Goal: Information Seeking & Learning: Learn about a topic

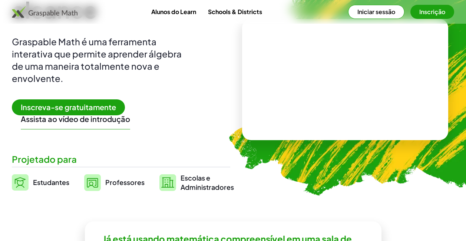
scroll to position [37, 0]
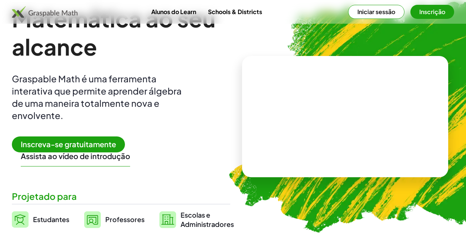
click at [88, 148] on span "Inscreva-se gratuitamente" at bounding box center [68, 144] width 113 height 16
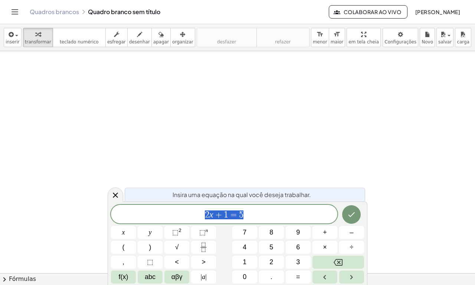
drag, startPoint x: 273, startPoint y: 215, endPoint x: 133, endPoint y: 212, distance: 140.6
click at [133, 212] on span "2 x + 1 = 5" at bounding box center [224, 215] width 226 height 10
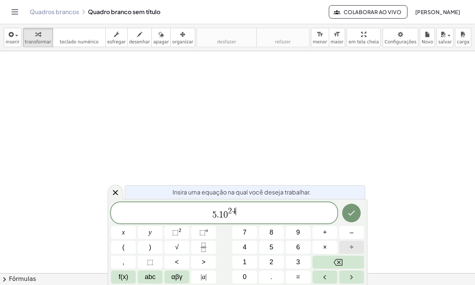
click at [346, 241] on button "÷" at bounding box center [351, 247] width 25 height 13
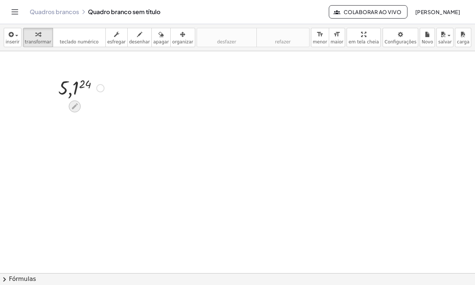
click at [73, 104] on icon at bounding box center [75, 106] width 8 height 8
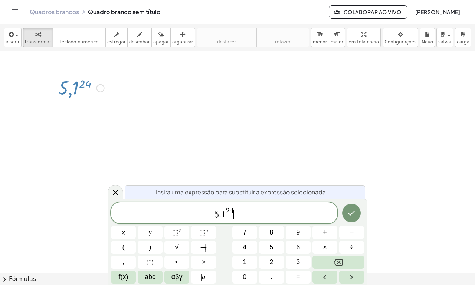
click at [250, 212] on span "5 . 1 2 4 ​" at bounding box center [224, 213] width 226 height 13
click at [354, 241] on button "÷" at bounding box center [351, 247] width 25 height 13
click at [198, 241] on button "Fração" at bounding box center [203, 247] width 25 height 13
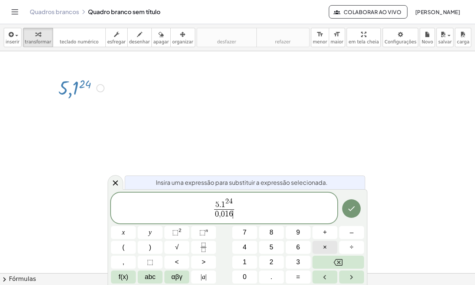
click at [326, 241] on span "×" at bounding box center [325, 247] width 4 height 10
click at [175, 235] on span "⬚" at bounding box center [175, 231] width 6 height 7
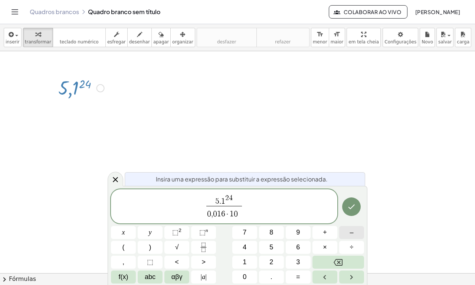
click at [346, 231] on button "–" at bounding box center [351, 232] width 25 height 13
click at [238, 241] on button "1" at bounding box center [244, 262] width 25 height 13
click at [246, 232] on span "7" at bounding box center [245, 232] width 4 height 10
click at [349, 207] on icon "Terminado" at bounding box center [351, 206] width 9 height 9
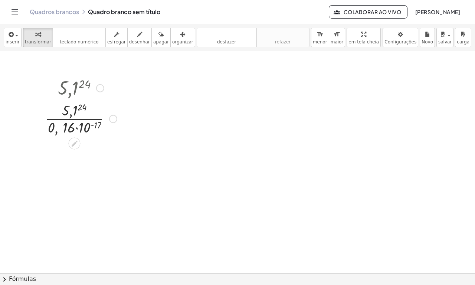
click at [100, 86] on div at bounding box center [100, 88] width 8 height 8
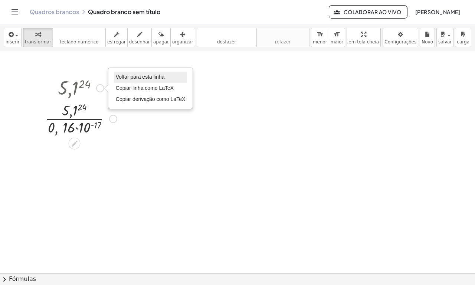
click at [135, 77] on span "Voltar para esta linha" at bounding box center [140, 77] width 49 height 6
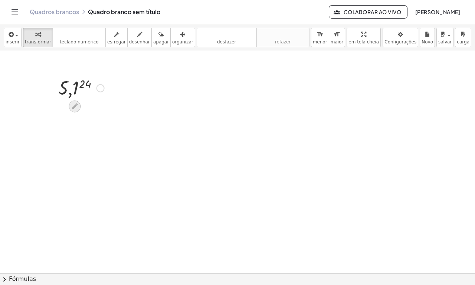
click at [75, 111] on div at bounding box center [75, 106] width 12 height 12
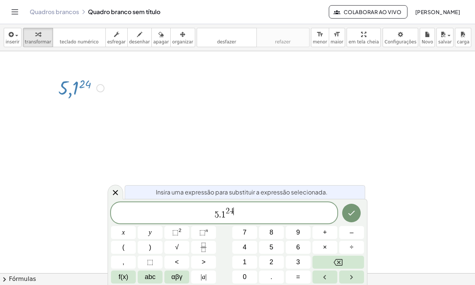
click at [235, 212] on span "5 . 1 2 4 ​" at bounding box center [224, 213] width 226 height 13
click at [208, 241] on button "Fração" at bounding box center [203, 247] width 25 height 13
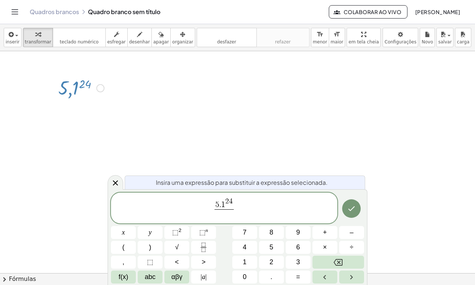
click at [127, 103] on div at bounding box center [237, 273] width 475 height 444
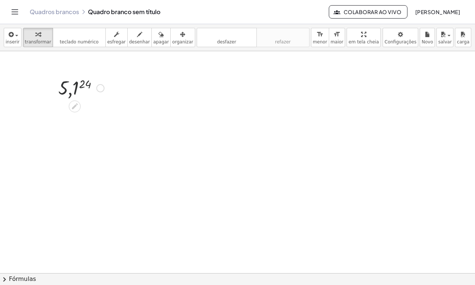
click at [100, 87] on div "Go back to this line Copy line as LaTeX Copy derivation as LaTeX" at bounding box center [100, 88] width 8 height 8
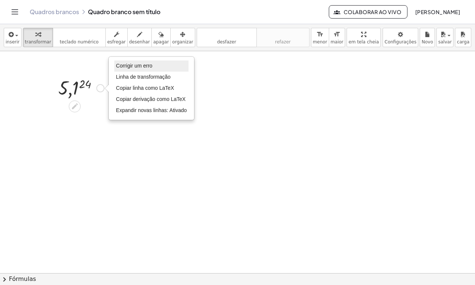
click at [122, 67] on span "Corrigir um erro" at bounding box center [134, 66] width 36 height 6
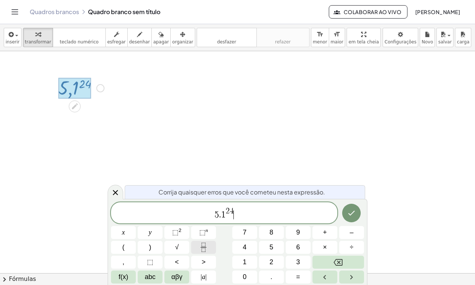
click at [204, 241] on icon "Fração" at bounding box center [203, 247] width 9 height 9
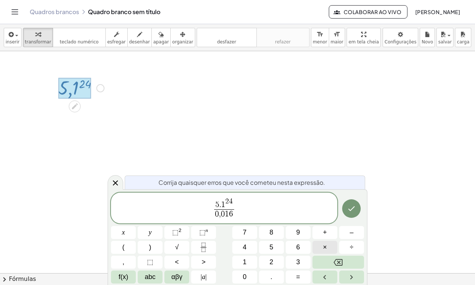
click at [326, 241] on span "×" at bounding box center [325, 247] width 4 height 10
click at [179, 231] on sup "2" at bounding box center [179, 230] width 3 height 6
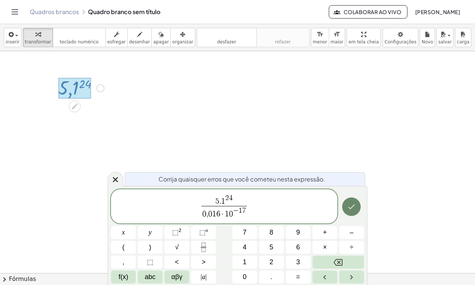
click at [356, 204] on icon "Terminado" at bounding box center [351, 206] width 9 height 9
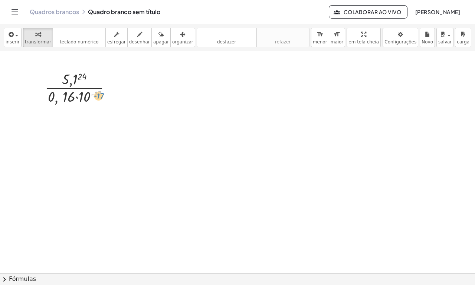
click at [98, 95] on div at bounding box center [80, 87] width 79 height 37
click at [65, 80] on div at bounding box center [80, 87] width 79 height 37
click at [136, 34] on div "button" at bounding box center [139, 34] width 21 height 9
drag, startPoint x: 170, startPoint y: 88, endPoint x: 192, endPoint y: 100, distance: 24.9
click at [192, 100] on div at bounding box center [237, 273] width 475 height 444
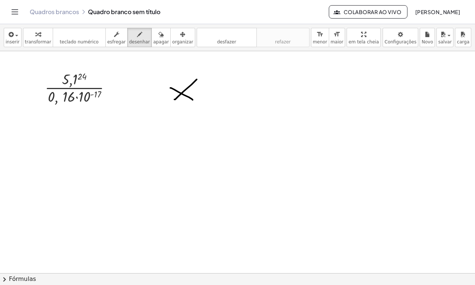
drag, startPoint x: 175, startPoint y: 99, endPoint x: 189, endPoint y: 101, distance: 13.8
click at [195, 82] on div at bounding box center [237, 273] width 475 height 444
click at [221, 43] on button "desfazer desfazer" at bounding box center [227, 37] width 60 height 19
click at [217, 39] on span "desfazer" at bounding box center [226, 41] width 19 height 5
click at [172, 39] on span "organizar" at bounding box center [182, 41] width 21 height 5
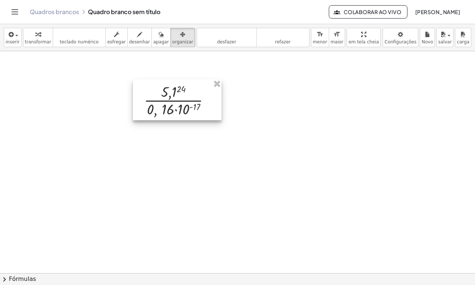
drag, startPoint x: 91, startPoint y: 90, endPoint x: 197, endPoint y: 109, distance: 107.7
click at [221, 102] on div at bounding box center [177, 99] width 89 height 41
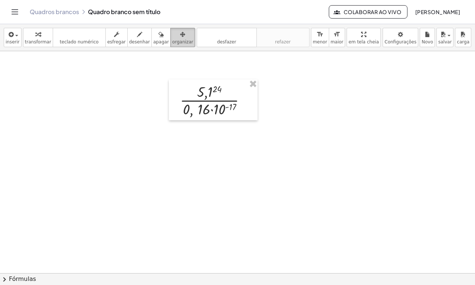
click at [172, 42] on span "organizar" at bounding box center [182, 41] width 21 height 5
click at [147, 83] on div at bounding box center [237, 273] width 475 height 444
drag, startPoint x: 133, startPoint y: 35, endPoint x: 136, endPoint y: 49, distance: 14.5
click at [137, 35] on icon "button" at bounding box center [139, 34] width 5 height 9
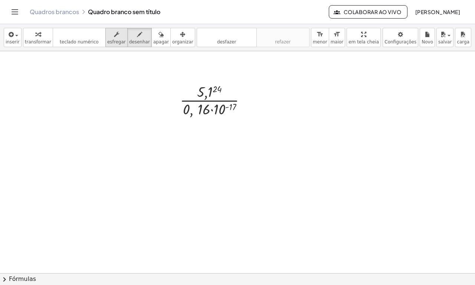
click at [110, 40] on span "esfregar" at bounding box center [116, 41] width 19 height 5
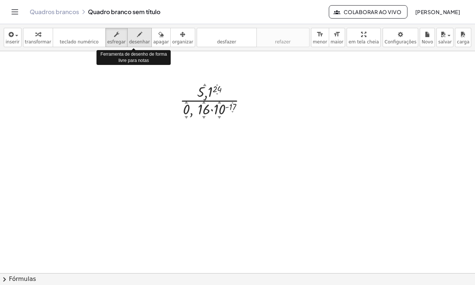
click at [137, 37] on icon "button" at bounding box center [139, 34] width 5 height 9
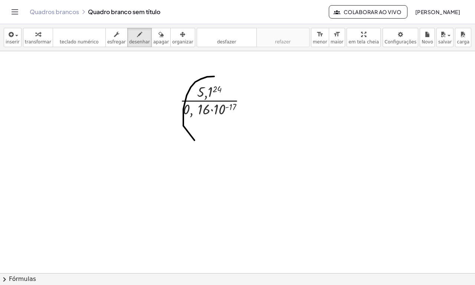
drag, startPoint x: 183, startPoint y: 126, endPoint x: 161, endPoint y: 106, distance: 30.0
click at [160, 78] on div at bounding box center [237, 273] width 475 height 444
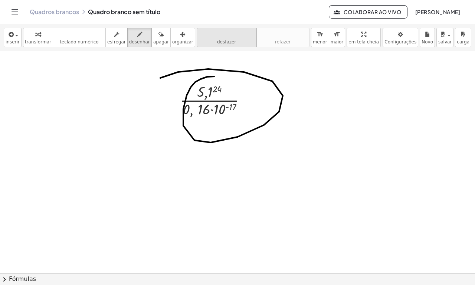
click at [217, 41] on span "desfazer" at bounding box center [226, 41] width 19 height 5
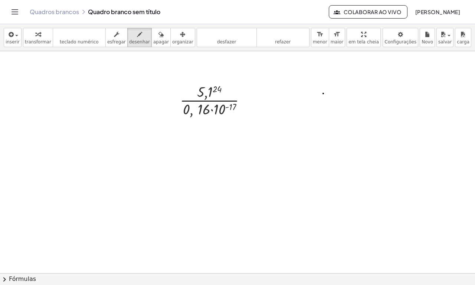
drag, startPoint x: 323, startPoint y: 93, endPoint x: 316, endPoint y: 110, distance: 18.1
click at [317, 122] on div at bounding box center [237, 273] width 475 height 444
drag, startPoint x: 318, startPoint y: 97, endPoint x: 309, endPoint y: 102, distance: 10.4
click at [310, 101] on div at bounding box center [237, 273] width 475 height 444
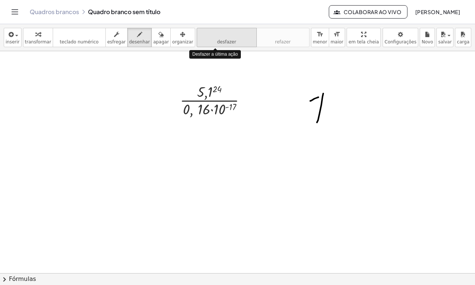
click at [201, 39] on icon "desfazer" at bounding box center [226, 34] width 56 height 9
drag, startPoint x: 218, startPoint y: 40, endPoint x: 222, endPoint y: 45, distance: 6.1
click at [222, 45] on button "desfazer desfazer" at bounding box center [227, 37] width 60 height 19
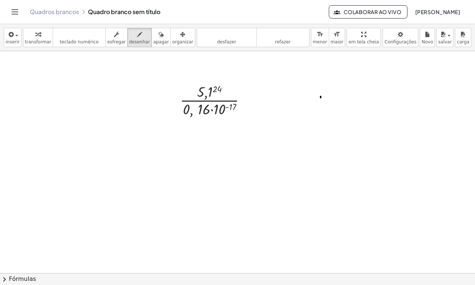
drag, startPoint x: 320, startPoint y: 96, endPoint x: 319, endPoint y: 104, distance: 7.6
click at [319, 108] on div at bounding box center [237, 273] width 475 height 444
drag, startPoint x: 319, startPoint y: 94, endPoint x: 310, endPoint y: 100, distance: 10.3
click at [310, 100] on div at bounding box center [237, 273] width 475 height 444
drag, startPoint x: 305, startPoint y: 111, endPoint x: 330, endPoint y: 115, distance: 26.0
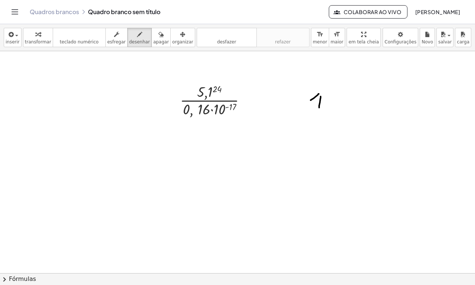
click at [335, 112] on div at bounding box center [237, 273] width 475 height 444
drag, startPoint x: 317, startPoint y: 119, endPoint x: 327, endPoint y: 134, distance: 18.6
click at [324, 132] on div at bounding box center [237, 273] width 475 height 444
drag, startPoint x: 358, startPoint y: 103, endPoint x: 355, endPoint y: 114, distance: 11.5
click at [359, 116] on div at bounding box center [237, 273] width 475 height 444
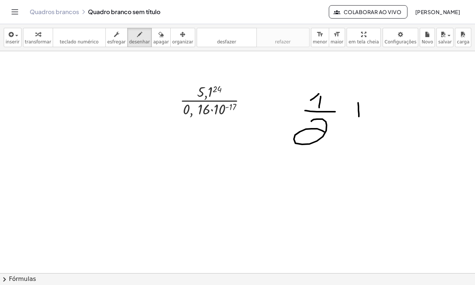
click at [390, 112] on div at bounding box center [237, 273] width 475 height 444
click at [313, 36] on div "format_size" at bounding box center [320, 34] width 14 height 9
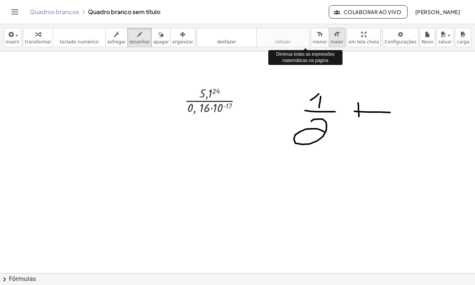
click at [330, 40] on span "maior" at bounding box center [336, 41] width 13 height 5
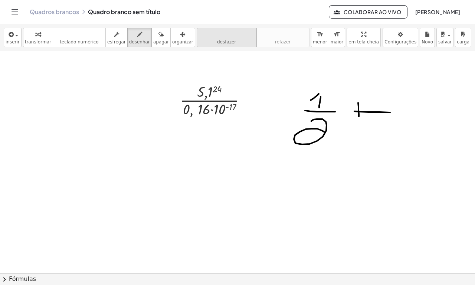
click at [217, 43] on span "desfazer" at bounding box center [226, 41] width 19 height 5
click at [217, 42] on span "desfazer" at bounding box center [226, 41] width 19 height 5
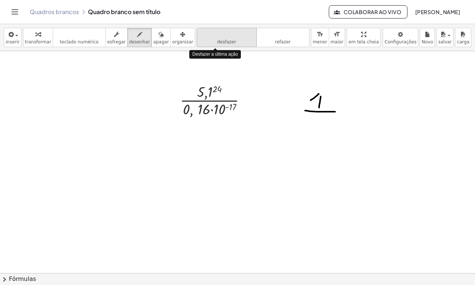
click at [217, 42] on span "desfazer" at bounding box center [226, 41] width 19 height 5
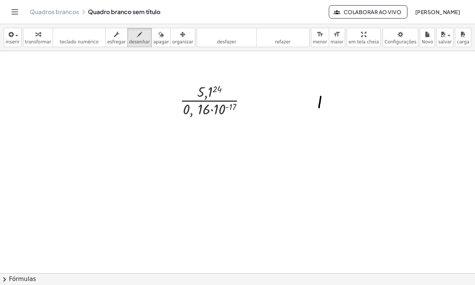
click at [211, 27] on div "inserir select one: Math Expression Function Text Youtube Video Graphing Geomet…" at bounding box center [237, 37] width 475 height 27
drag, startPoint x: 212, startPoint y: 37, endPoint x: 270, endPoint y: 71, distance: 67.3
click at [213, 39] on button "desfazer desfazer" at bounding box center [227, 37] width 60 height 19
drag, startPoint x: 304, startPoint y: 90, endPoint x: 310, endPoint y: 98, distance: 9.9
click at [312, 100] on div at bounding box center [237, 273] width 475 height 444
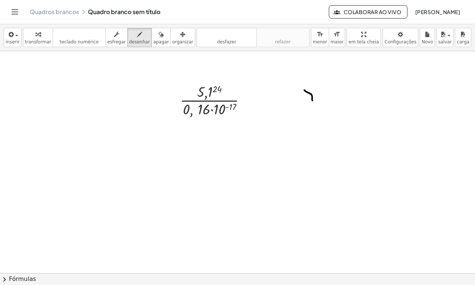
drag, startPoint x: 220, startPoint y: 41, endPoint x: 267, endPoint y: 67, distance: 54.6
click at [227, 45] on button "desfazer desfazer" at bounding box center [227, 37] width 60 height 19
drag, startPoint x: 298, startPoint y: 100, endPoint x: 291, endPoint y: 97, distance: 8.0
click at [291, 97] on div at bounding box center [237, 273] width 475 height 444
drag, startPoint x: 287, startPoint y: 104, endPoint x: 299, endPoint y: 106, distance: 12.4
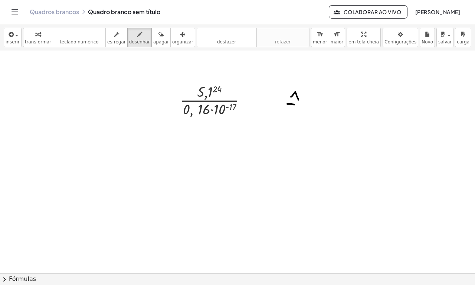
click at [299, 105] on div at bounding box center [237, 273] width 475 height 444
drag, startPoint x: 293, startPoint y: 109, endPoint x: 299, endPoint y: 122, distance: 14.9
click at [301, 123] on div at bounding box center [237, 273] width 475 height 444
drag, startPoint x: 310, startPoint y: 102, endPoint x: 309, endPoint y: 109, distance: 6.8
click at [309, 109] on div at bounding box center [237, 273] width 475 height 444
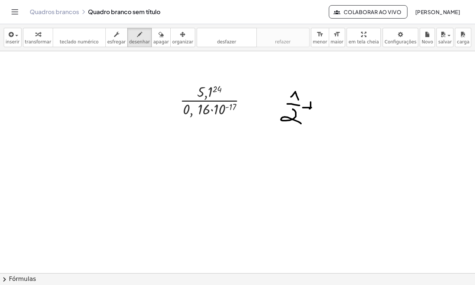
drag, startPoint x: 303, startPoint y: 108, endPoint x: 318, endPoint y: 108, distance: 14.5
click at [318, 108] on div at bounding box center [237, 273] width 475 height 444
drag, startPoint x: 328, startPoint y: 91, endPoint x: 328, endPoint y: 102, distance: 10.4
click at [328, 102] on div at bounding box center [237, 273] width 475 height 444
drag, startPoint x: 321, startPoint y: 111, endPoint x: 328, endPoint y: 112, distance: 6.8
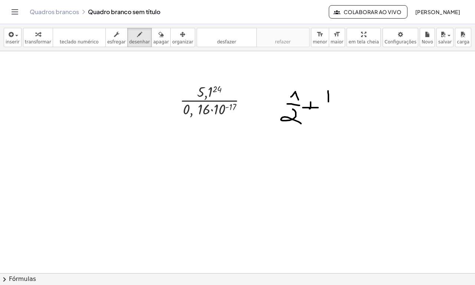
click at [329, 111] on div at bounding box center [237, 273] width 475 height 444
drag, startPoint x: 321, startPoint y: 117, endPoint x: 326, endPoint y: 126, distance: 10.6
click at [326, 125] on div at bounding box center [237, 273] width 475 height 444
click at [316, 38] on icon "format_size" at bounding box center [319, 34] width 7 height 9
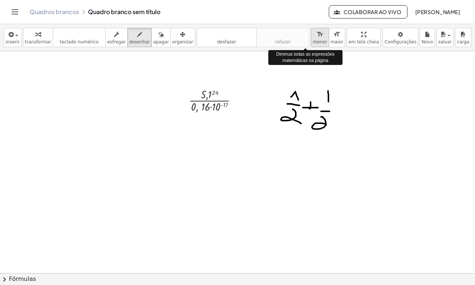
click at [316, 38] on icon "format_size" at bounding box center [319, 34] width 7 height 9
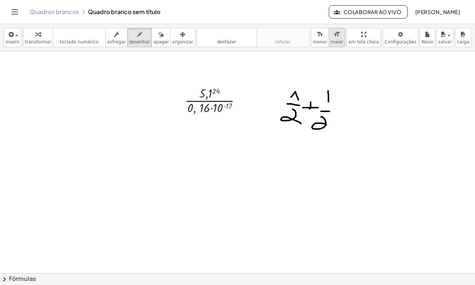
click at [330, 39] on span "maior" at bounding box center [336, 41] width 13 height 5
click at [330, 40] on span "maior" at bounding box center [336, 41] width 13 height 5
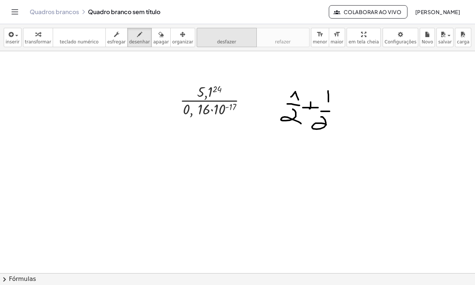
click at [219, 43] on span "desfazer" at bounding box center [226, 41] width 19 height 5
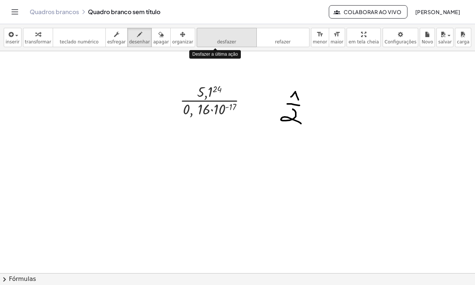
click at [219, 43] on span "desfazer" at bounding box center [226, 41] width 19 height 5
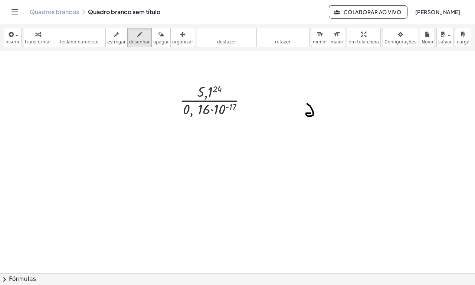
drag, startPoint x: 307, startPoint y: 103, endPoint x: 317, endPoint y: 110, distance: 12.1
click at [316, 113] on div at bounding box center [237, 273] width 475 height 444
drag, startPoint x: 321, startPoint y: 103, endPoint x: 318, endPoint y: 109, distance: 6.5
click at [322, 111] on div at bounding box center [237, 273] width 475 height 444
click at [322, 108] on div at bounding box center [237, 273] width 475 height 444
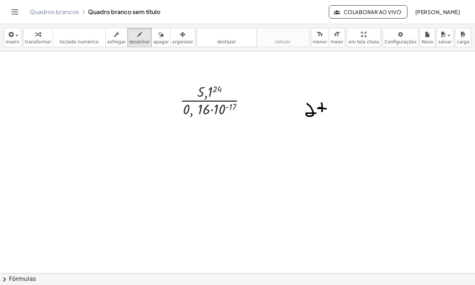
drag, startPoint x: 319, startPoint y: 108, endPoint x: 326, endPoint y: 109, distance: 7.5
click at [326, 109] on div at bounding box center [237, 273] width 475 height 444
drag, startPoint x: 334, startPoint y: 113, endPoint x: 327, endPoint y: 105, distance: 10.8
click at [327, 105] on div at bounding box center [237, 273] width 475 height 444
drag, startPoint x: 339, startPoint y: 108, endPoint x: 343, endPoint y: 108, distance: 4.5
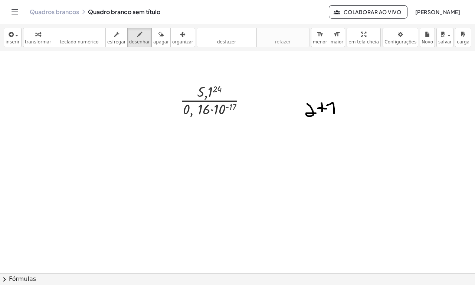
click at [343, 108] on div at bounding box center [237, 273] width 475 height 444
drag, startPoint x: 348, startPoint y: 103, endPoint x: 355, endPoint y: 112, distance: 10.8
click at [356, 111] on div at bounding box center [237, 273] width 475 height 444
click at [225, 37] on icon "desfazer" at bounding box center [226, 34] width 56 height 9
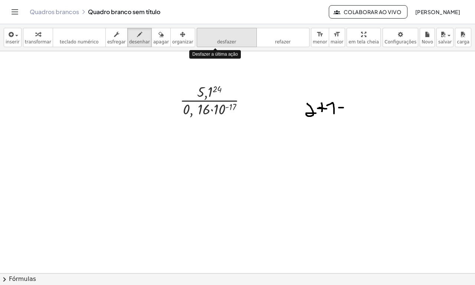
click at [225, 37] on icon "desfazer" at bounding box center [226, 34] width 56 height 9
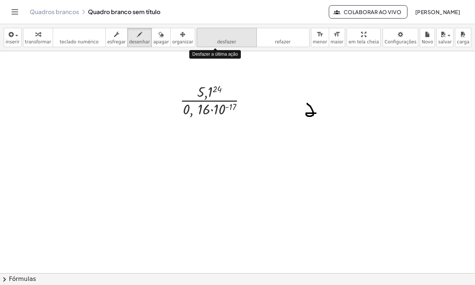
click at [225, 37] on icon "desfazer" at bounding box center [226, 34] width 56 height 9
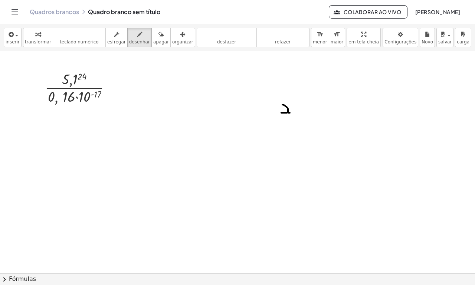
drag
click at [290, 113] on div at bounding box center [237, 273] width 475 height 444
drag, startPoint x: 296, startPoint y: 103, endPoint x: 300, endPoint y: 105, distance: 4.0
click at [300, 105] on div at bounding box center [237, 273] width 475 height 444
click at [298, 108] on div at bounding box center [237, 273] width 475 height 444
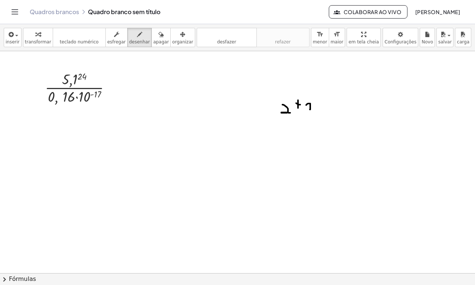
click at [306, 105] on div at bounding box center [237, 273] width 475 height 444
click at [319, 108] on div at bounding box center [237, 273] width 475 height 444
click at [316, 112] on div at bounding box center [237, 273] width 475 height 444
click at [331, 114] on div at bounding box center [237, 273] width 475 height 444
click at [346, 109] on div at bounding box center [237, 273] width 475 height 444
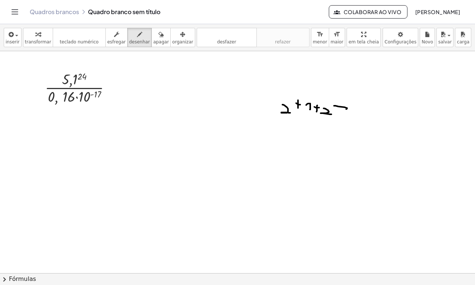
click at [347, 117] on div at bounding box center [237, 273] width 475 height 444
click at [223, 41] on button "desfazer desfazer" at bounding box center [227, 37] width 60 height 19
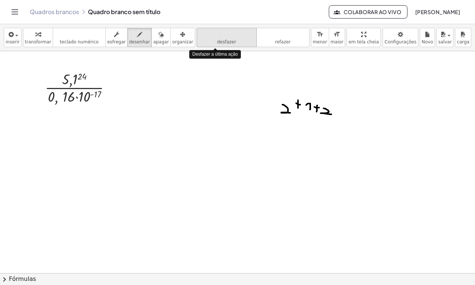
click at [223, 41] on button "desfazer desfazer" at bounding box center [227, 37] width 60 height 19
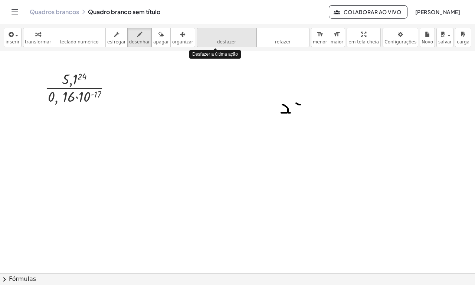
click at [223, 41] on button "desfazer desfazer" at bounding box center [227, 37] width 60 height 19
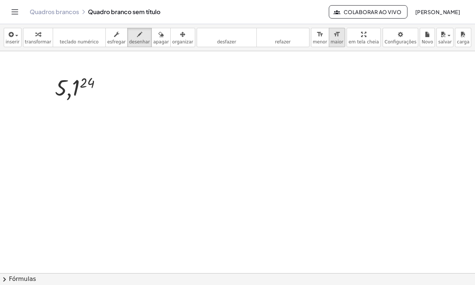
click at [333, 38] on icon "format_size" at bounding box center [336, 34] width 7 height 9
click at [345, 37] on div "inserir select one: Math Expression Function Text Youtube Video Graphing Geomet…" at bounding box center [237, 154] width 475 height 261
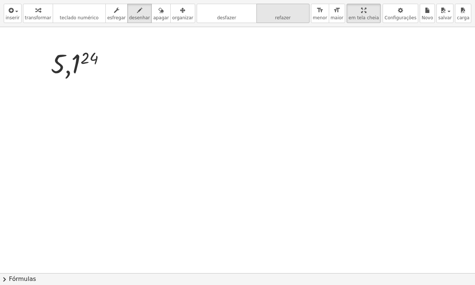
click at [276, 8] on icon "refazer" at bounding box center [282, 10] width 49 height 9
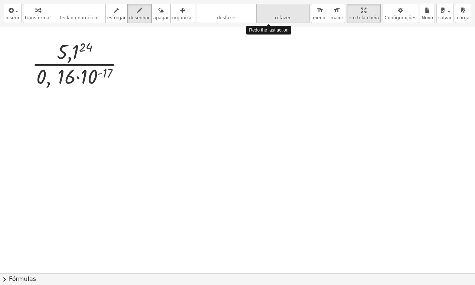
click at [276, 8] on icon "refazer" at bounding box center [282, 10] width 49 height 9
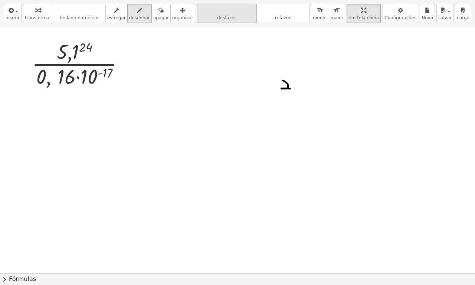
click at [224, 5] on button "desfazer desfazer" at bounding box center [227, 13] width 60 height 19
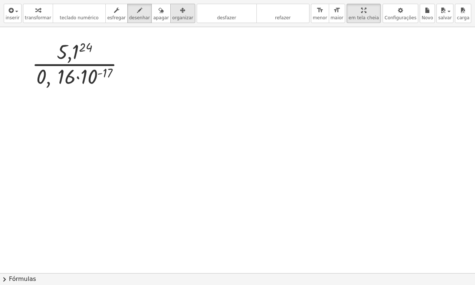
click at [180, 14] on icon "button" at bounding box center [182, 10] width 5 height 9
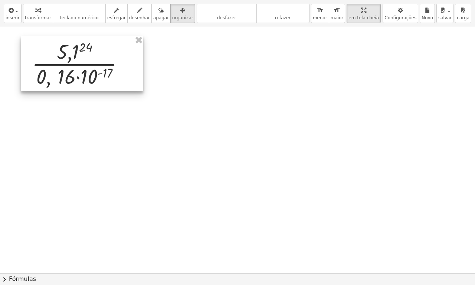
click at [143, 89] on div at bounding box center [82, 64] width 122 height 56
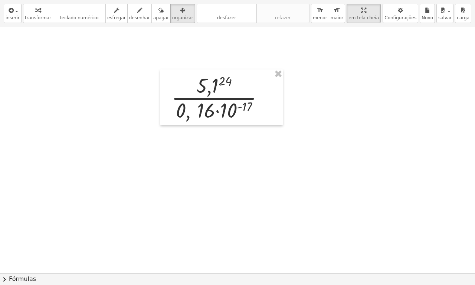
click at [188, 174] on div at bounding box center [237, 273] width 475 height 492
click at [134, 16] on span "desenhar" at bounding box center [139, 17] width 21 height 5
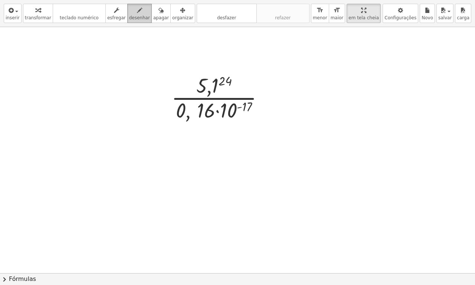
click at [153, 14] on button "apagar" at bounding box center [160, 13] width 19 height 19
click at [127, 14] on button "desenhar" at bounding box center [139, 13] width 24 height 19
click at [135, 12] on div "button" at bounding box center [139, 10] width 21 height 9
click at [134, 12] on div "button" at bounding box center [139, 10] width 21 height 9
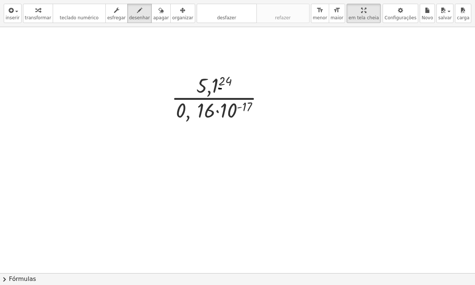
click at [236, 91] on div at bounding box center [237, 273] width 475 height 492
click at [268, 118] on div at bounding box center [237, 273] width 475 height 492
click at [219, 90] on div at bounding box center [237, 273] width 475 height 492
click at [234, 138] on div at bounding box center [237, 273] width 475 height 492
click at [121, 190] on div at bounding box center [237, 273] width 475 height 492
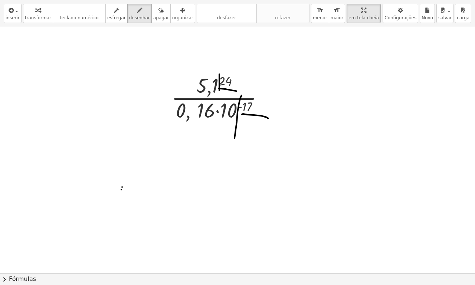
click at [122, 187] on div at bounding box center [237, 273] width 475 height 492
drag, startPoint x: 0, startPoint y: 100, endPoint x: 6, endPoint y: 97, distance: 6.5
click at [2, 99] on div at bounding box center [237, 273] width 475 height 492
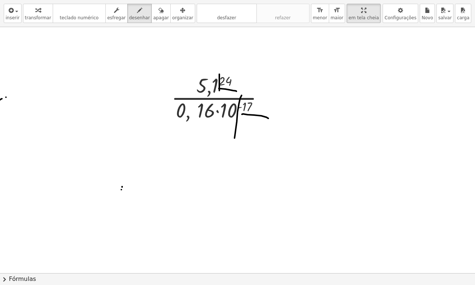
click at [6, 97] on div at bounding box center [237, 273] width 475 height 492
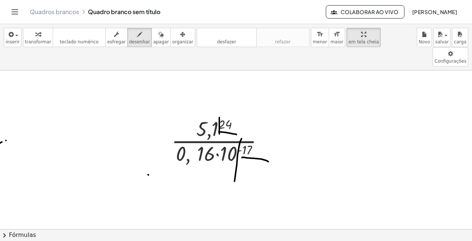
drag, startPoint x: 148, startPoint y: 156, endPoint x: 148, endPoint y: 151, distance: 4.8
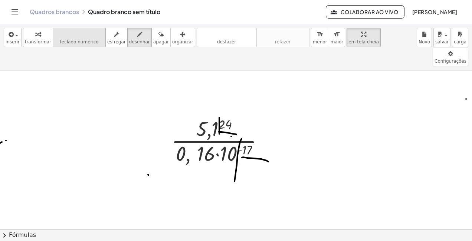
click at [79, 38] on icon "teclado" at bounding box center [79, 34] width 49 height 9
click at [222, 143] on div at bounding box center [236, 154] width 32 height 22
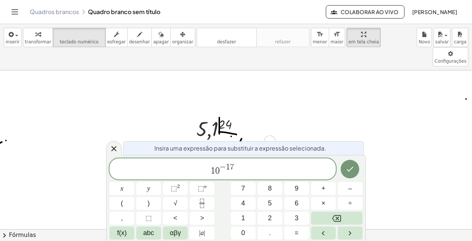
click at [217, 115] on div at bounding box center [220, 141] width 105 height 52
click at [229, 115] on div at bounding box center [220, 141] width 105 height 52
click at [171, 113] on div at bounding box center [165, 141] width 11 height 56
click at [347, 166] on icon "Terminado" at bounding box center [349, 169] width 9 height 9
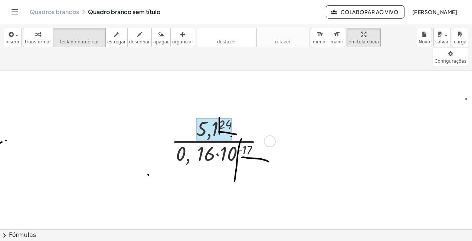
click at [207, 118] on div at bounding box center [214, 129] width 36 height 22
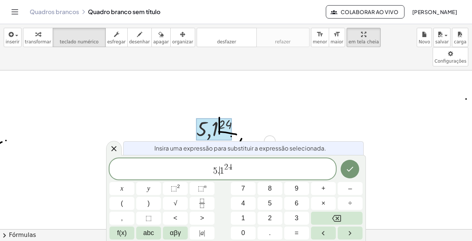
click at [222, 173] on span "1" at bounding box center [222, 171] width 4 height 9
click at [347, 167] on icon "Terminado" at bounding box center [349, 169] width 9 height 9
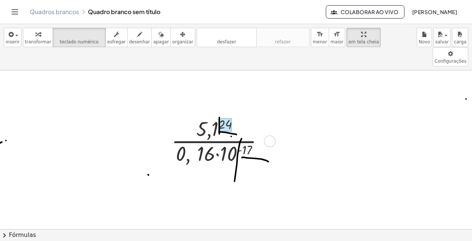
click at [220, 118] on div at bounding box center [224, 124] width 13 height 13
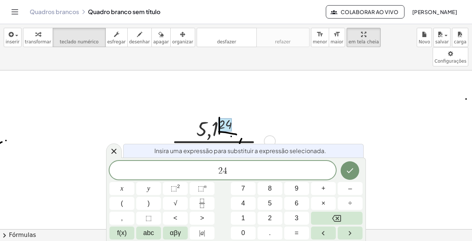
click at [208, 115] on div at bounding box center [220, 141] width 105 height 52
click at [163, 113] on div at bounding box center [165, 141] width 11 height 56
click at [345, 173] on icon "Terminado" at bounding box center [349, 170] width 9 height 9
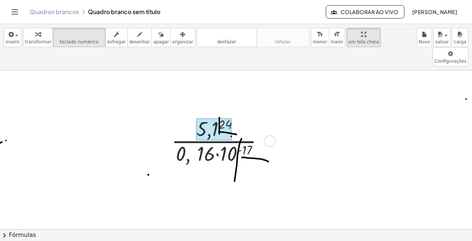
click at [212, 118] on div at bounding box center [214, 129] width 36 height 22
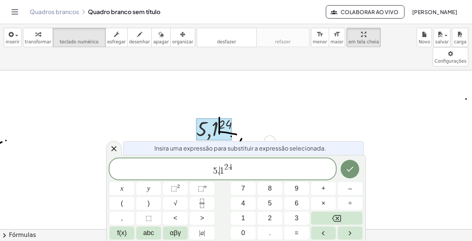
click at [221, 173] on span "1" at bounding box center [222, 171] width 4 height 9
click at [223, 173] on span "1" at bounding box center [222, 171] width 4 height 9
click at [347, 169] on icon "Terminado" at bounding box center [349, 169] width 9 height 9
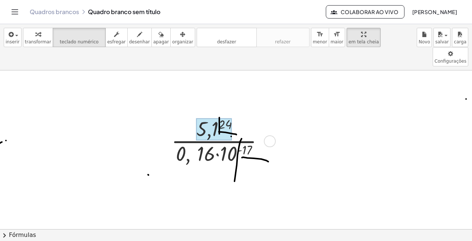
click at [210, 118] on div at bounding box center [214, 129] width 36 height 22
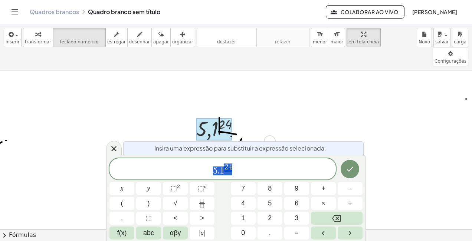
click at [173, 115] on div at bounding box center [220, 141] width 105 height 52
click at [347, 170] on icon "Terminado" at bounding box center [349, 169] width 9 height 9
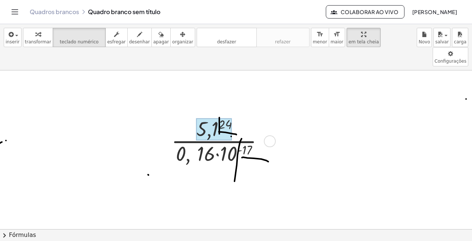
drag, startPoint x: 203, startPoint y: 107, endPoint x: 136, endPoint y: 108, distance: 67.5
click at [214, 118] on div at bounding box center [214, 129] width 36 height 22
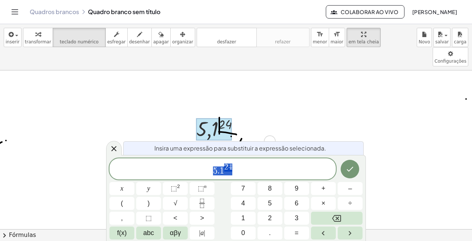
click at [267, 135] on div at bounding box center [270, 141] width 12 height 12
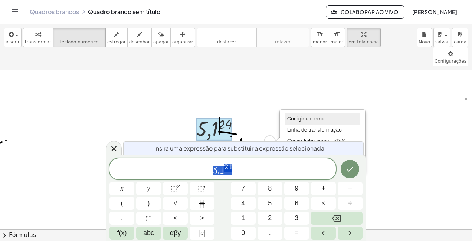
click at [294, 116] on span "Corrigir um erro" at bounding box center [305, 119] width 36 height 6
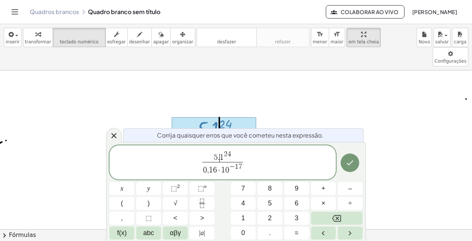
click at [221, 158] on span "1" at bounding box center [222, 158] width 4 height 8
click at [224, 159] on span "5 . ​ 1 2 4" at bounding box center [222, 156] width 41 height 11
click at [225, 159] on span "5 . 1 ​ 2 4" at bounding box center [222, 156] width 41 height 11
click at [217, 157] on span "5" at bounding box center [216, 158] width 4 height 8
click at [222, 158] on span "1" at bounding box center [222, 158] width 4 height 8
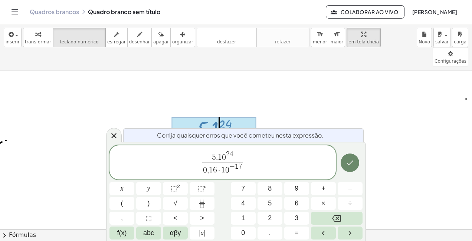
click at [350, 164] on icon "Terminado" at bounding box center [349, 162] width 9 height 9
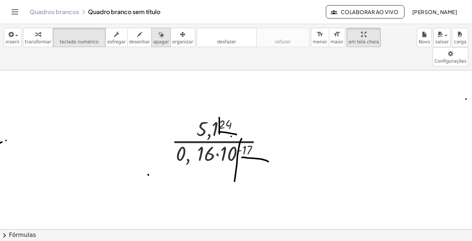
click at [158, 38] on icon "button" at bounding box center [160, 34] width 5 height 9
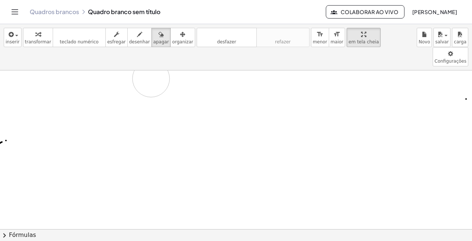
drag, startPoint x: 211, startPoint y: 98, endPoint x: 92, endPoint y: 56, distance: 126.3
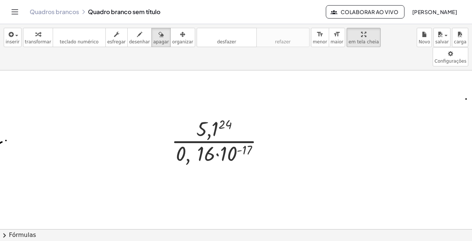
drag, startPoint x: 164, startPoint y: 82, endPoint x: 146, endPoint y: 78, distance: 17.7
click at [131, 40] on span "desenhar" at bounding box center [139, 41] width 21 height 5
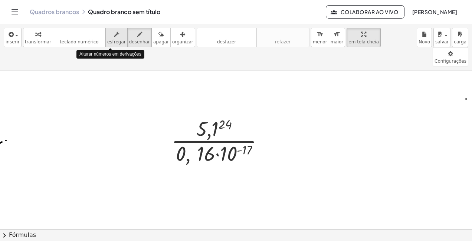
click at [114, 33] on icon "button" at bounding box center [116, 34] width 5 height 9
click at [129, 34] on div "button" at bounding box center [139, 34] width 21 height 9
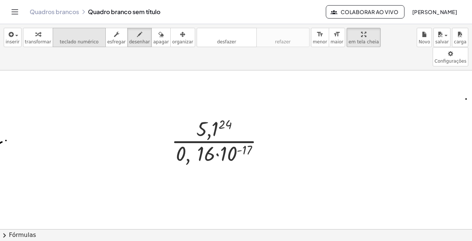
click at [83, 40] on span "teclado numérico" at bounding box center [79, 41] width 39 height 5
click at [271, 135] on div "Fix a mistake Transform line Copy line as LaTeX Copy derivation as LaTeX Expand…" at bounding box center [270, 141] width 12 height 12
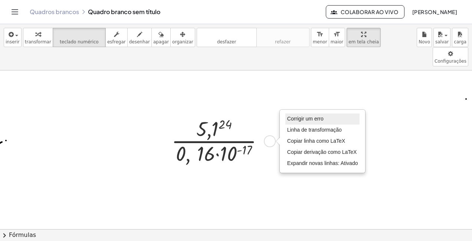
click at [297, 116] on span "Corrigir um erro" at bounding box center [305, 119] width 36 height 6
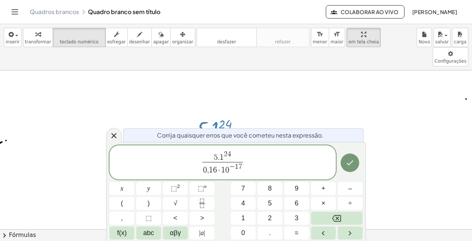
click at [224, 159] on span "5 . 1 2 4" at bounding box center [222, 156] width 41 height 11
click at [221, 159] on span "1" at bounding box center [222, 158] width 4 height 8
click at [223, 159] on span "1" at bounding box center [222, 158] width 4 height 8
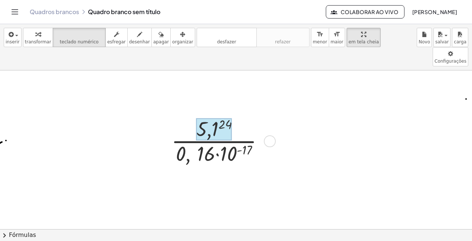
click at [212, 118] on div at bounding box center [214, 129] width 36 height 22
click at [209, 115] on div at bounding box center [220, 141] width 105 height 52
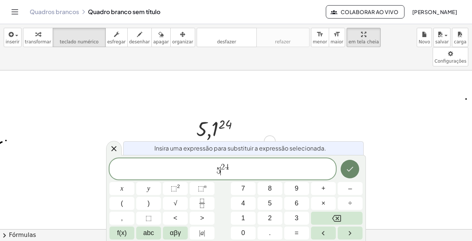
click at [349, 168] on icon "Terminado" at bounding box center [349, 169] width 9 height 9
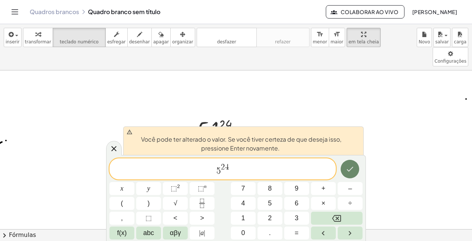
click at [346, 167] on icon "Terminado" at bounding box center [349, 169] width 9 height 9
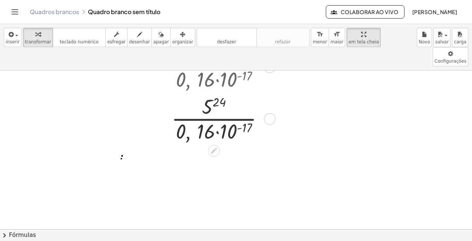
scroll to position [37, 0]
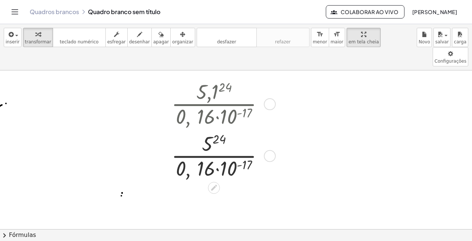
click at [268, 150] on div "Fix a mistake Transform line Copy line as LaTeX Copy derivation as LaTeX Expand…" at bounding box center [270, 156] width 12 height 12
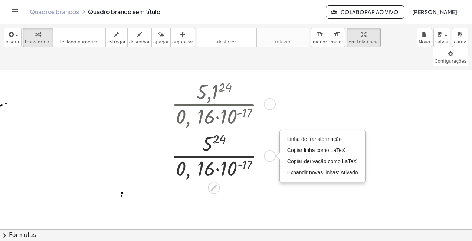
click at [254, 137] on div at bounding box center [220, 155] width 105 height 52
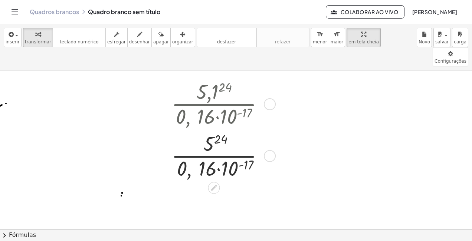
click at [267, 150] on div "Transform line Copy line as LaTeX Copy derivation as LaTeX Expand new lines: On" at bounding box center [270, 156] width 12 height 12
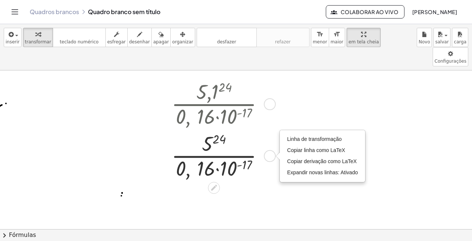
click at [267, 150] on div "Transform line Copy line as LaTeX Copy derivation as LaTeX Expand new lines: On" at bounding box center [270, 156] width 12 height 12
click at [269, 150] on div "Transform line Copy line as LaTeX Copy derivation as LaTeX Expand new lines: On" at bounding box center [270, 156] width 12 height 12
drag, startPoint x: 269, startPoint y: 138, endPoint x: 266, endPoint y: 131, distance: 7.9
click at [269, 150] on div "Transform line Copy line as LaTeX Copy derivation as LaTeX Expand new lines: On" at bounding box center [270, 156] width 12 height 12
click at [265, 98] on div at bounding box center [270, 104] width 12 height 12
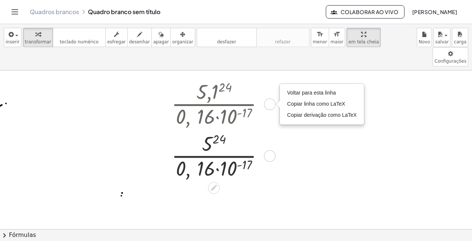
click at [245, 129] on div at bounding box center [220, 155] width 105 height 52
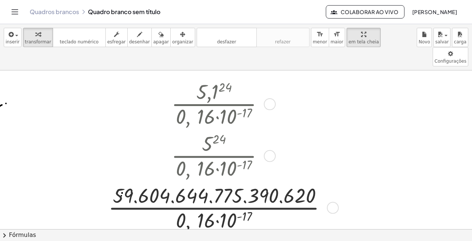
scroll to position [74, 0]
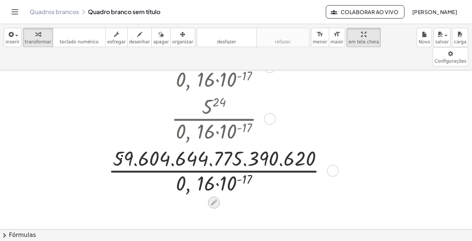
click at [214, 199] on icon at bounding box center [214, 203] width 8 height 8
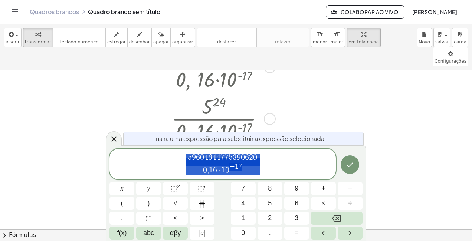
click at [91, 129] on div at bounding box center [236, 197] width 472 height 403
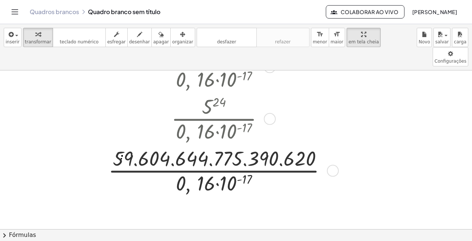
click at [227, 108] on div at bounding box center [220, 118] width 231 height 52
drag, startPoint x: 227, startPoint y: 108, endPoint x: 220, endPoint y: 88, distance: 21.1
click at [220, 92] on div at bounding box center [220, 118] width 231 height 52
click at [153, 40] on span "apagar" at bounding box center [161, 41] width 16 height 5
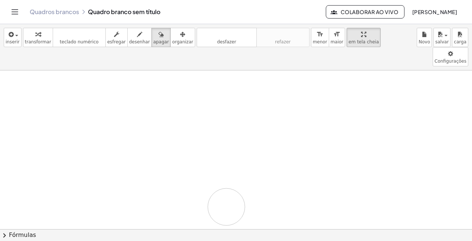
drag, startPoint x: 85, startPoint y: 93, endPoint x: 194, endPoint y: 169, distance: 132.3
click at [194, 169] on div at bounding box center [236, 197] width 472 height 403
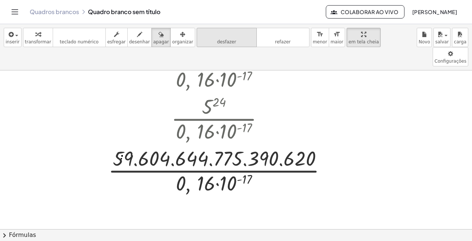
click at [230, 33] on icon "desfazer" at bounding box center [226, 34] width 56 height 9
click at [218, 43] on span "desfazer" at bounding box center [226, 41] width 19 height 5
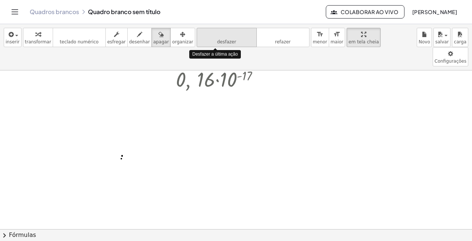
click at [218, 41] on span "desfazer" at bounding box center [226, 41] width 19 height 5
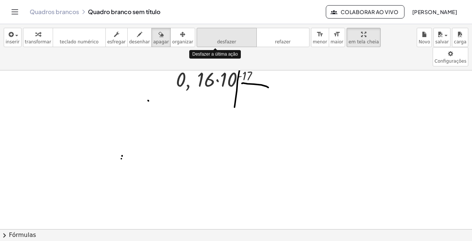
click at [218, 41] on span "desfazer" at bounding box center [226, 41] width 19 height 5
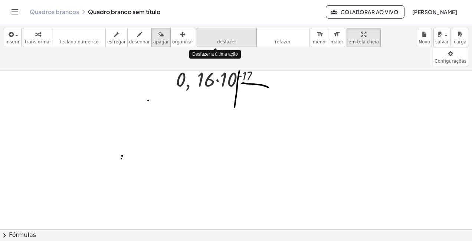
click at [218, 41] on span "desfazer" at bounding box center [226, 41] width 19 height 5
click at [220, 41] on span "desfazer" at bounding box center [226, 41] width 19 height 5
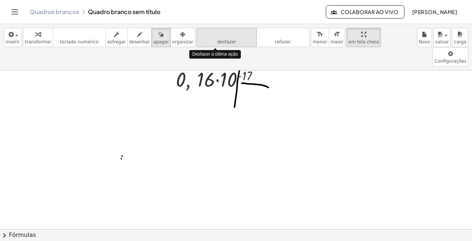
click at [221, 41] on button "desfazer desfazer" at bounding box center [227, 37] width 60 height 19
click at [220, 41] on span "desfazer" at bounding box center [226, 41] width 19 height 5
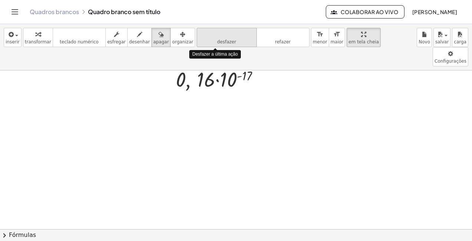
click at [219, 41] on span "desfazer" at bounding box center [226, 41] width 19 height 5
click at [218, 41] on span "desfazer" at bounding box center [226, 41] width 19 height 5
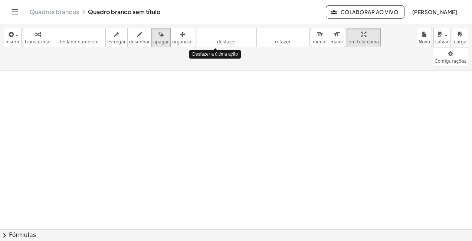
scroll to position [0, 0]
